Goal: Task Accomplishment & Management: Manage account settings

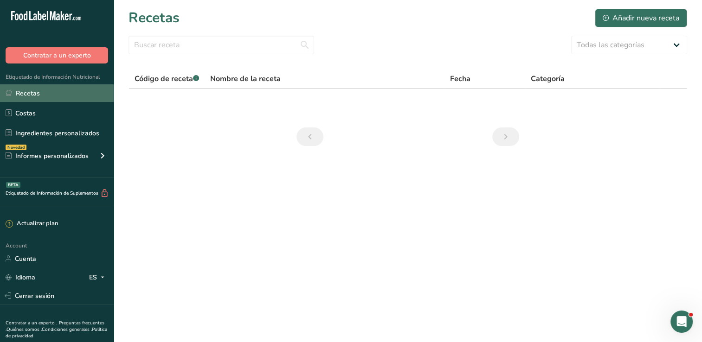
drag, startPoint x: 67, startPoint y: 96, endPoint x: 72, endPoint y: 93, distance: 6.0
click at [67, 96] on link "Recetas" at bounding box center [57, 93] width 114 height 18
click at [64, 95] on link "Recetas" at bounding box center [57, 93] width 114 height 18
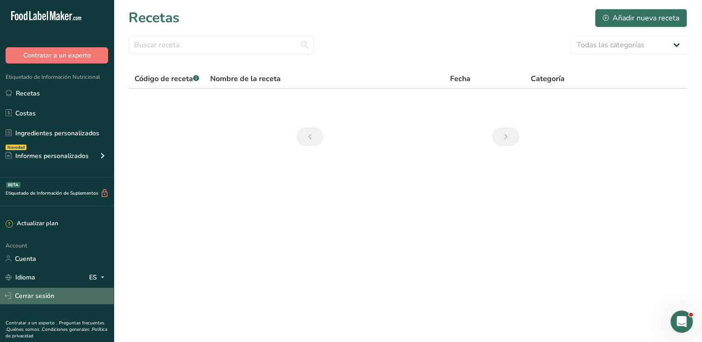
click at [54, 290] on link "Cerrar sesión" at bounding box center [57, 296] width 114 height 16
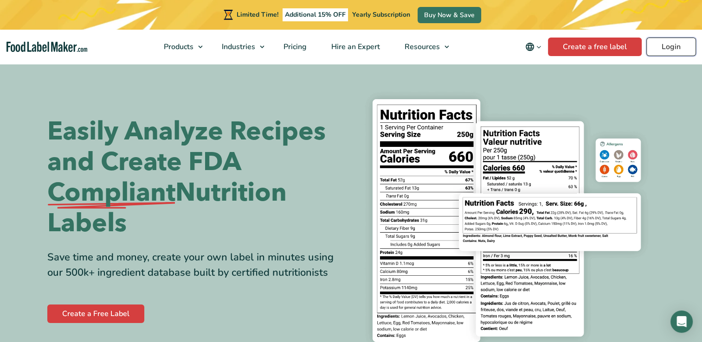
click at [681, 48] on link "Login" at bounding box center [671, 47] width 50 height 19
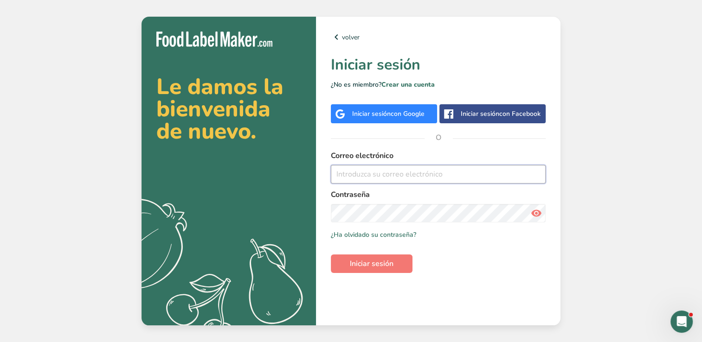
click at [428, 175] on input "email" at bounding box center [438, 174] width 215 height 19
type input "[EMAIL_ADDRESS][DOMAIN_NAME]"
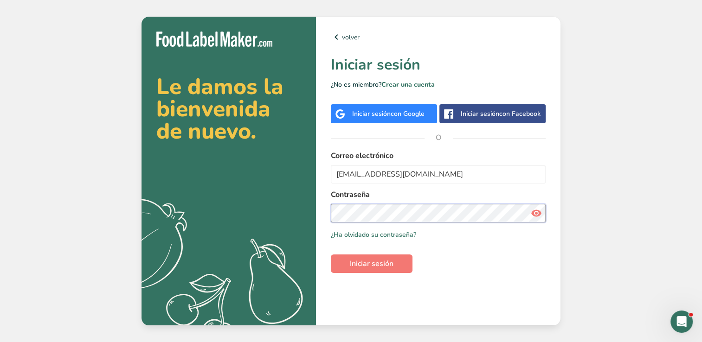
click at [331, 255] on button "Iniciar sesión" at bounding box center [372, 264] width 82 height 19
